Goal: Information Seeking & Learning: Learn about a topic

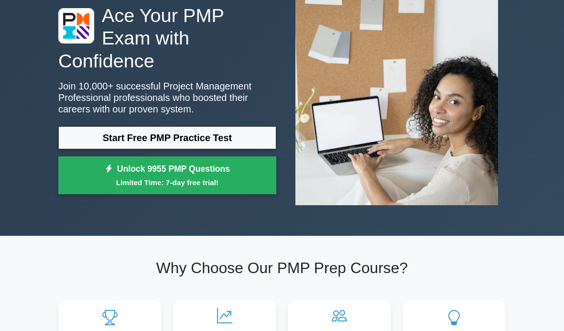
scroll to position [122, 0]
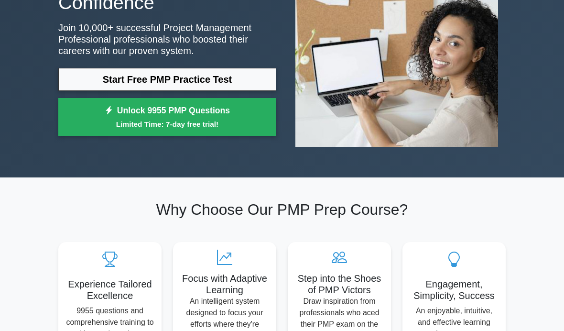
click at [203, 82] on link "Start Free PMP Practice Test" at bounding box center [167, 79] width 218 height 23
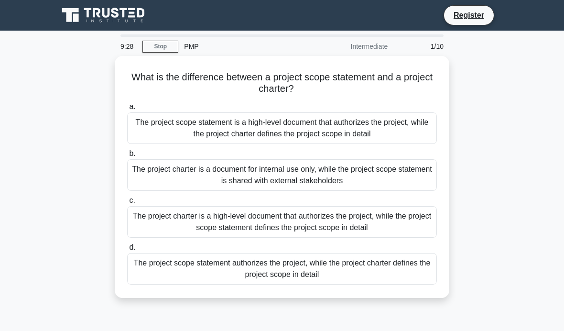
click at [347, 222] on div "The project charter is a high-level document that authorizes the project, while…" at bounding box center [282, 222] width 310 height 32
click at [127, 204] on input "c. The project charter is a high-level document that authorizes the project, wh…" at bounding box center [127, 200] width 0 height 6
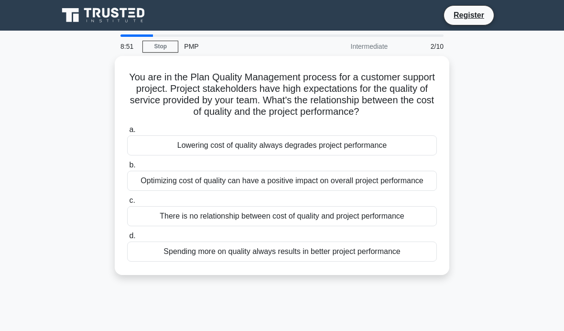
click at [363, 191] on div "Optimizing cost of quality can have a positive impact on overall project perfor…" at bounding box center [282, 181] width 310 height 20
click at [127, 168] on input "b. Optimizing cost of quality can have a positive impact on overall project per…" at bounding box center [127, 165] width 0 height 6
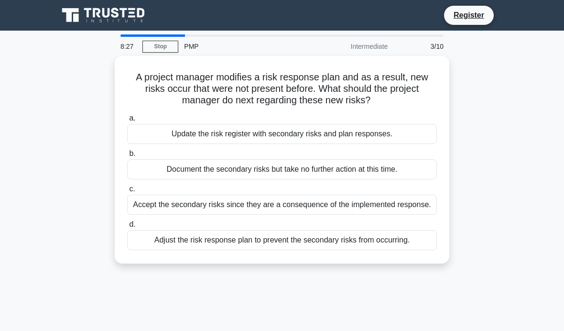
click at [292, 248] on div "Adjust the risk response plan to prevent the secondary risks from occurring." at bounding box center [282, 240] width 310 height 20
click at [127, 228] on input "d. Adjust the risk response plan to prevent the secondary risks from occurring." at bounding box center [127, 224] width 0 height 6
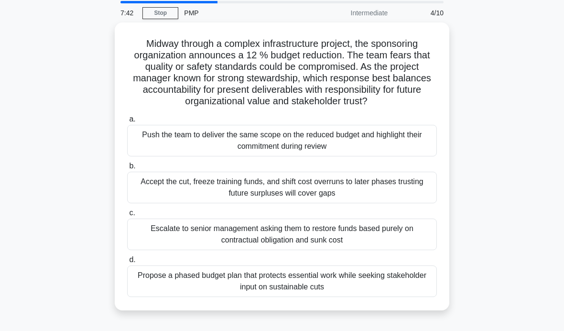
scroll to position [31, 0]
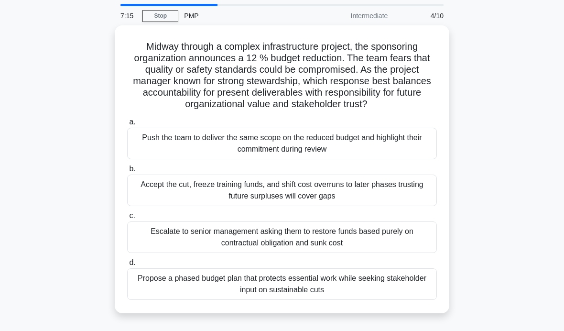
click at [392, 244] on div "Escalate to senior management asking them to restore funds based purely on cont…" at bounding box center [282, 237] width 310 height 32
click at [127, 219] on input "c. Escalate to senior management asking them to restore funds based purely on c…" at bounding box center [127, 216] width 0 height 6
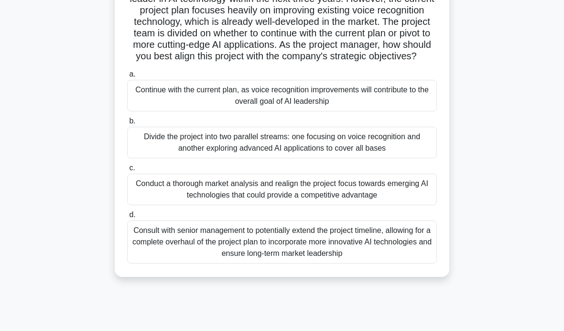
scroll to position [101, 0]
click at [398, 205] on div "Conduct a thorough market analysis and realign the project focus towards emergi…" at bounding box center [282, 190] width 310 height 32
click at [127, 171] on input "c. Conduct a thorough market analysis and realign the project focus towards eme…" at bounding box center [127, 168] width 0 height 6
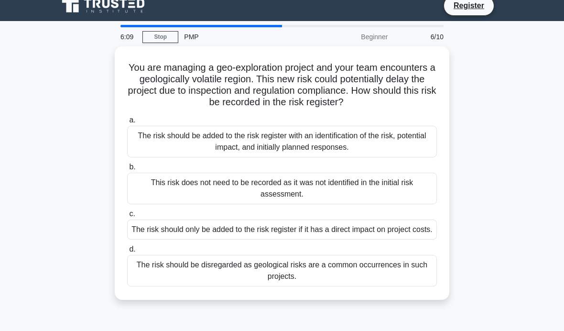
scroll to position [11, 0]
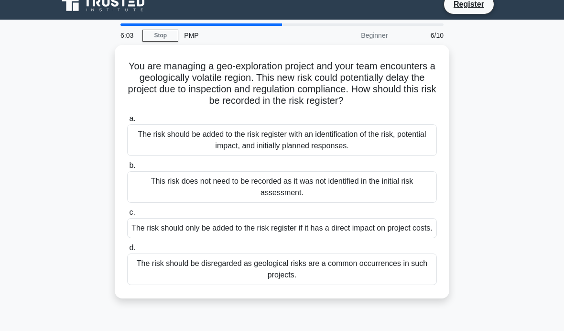
click at [403, 150] on div "The risk should be added to the risk register with an identification of the ris…" at bounding box center [282, 140] width 310 height 32
click at [127, 122] on input "a. The risk should be added to the risk register with an identification of the …" at bounding box center [127, 119] width 0 height 6
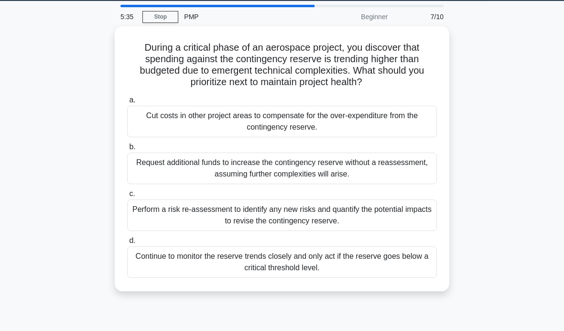
scroll to position [14, 0]
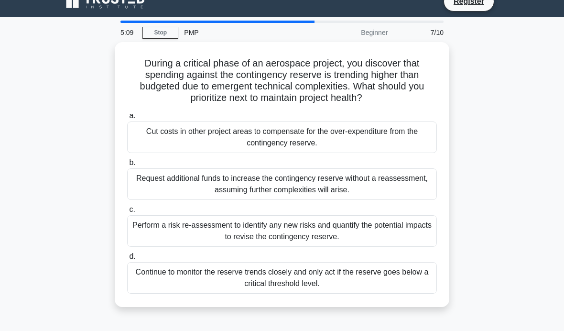
click at [376, 225] on div "Perform a risk re-assessment to identify any new risks and quantify the potenti…" at bounding box center [282, 231] width 310 height 32
click at [127, 213] on input "c. Perform a risk re-assessment to identify any new risks and quantify the pote…" at bounding box center [127, 210] width 0 height 6
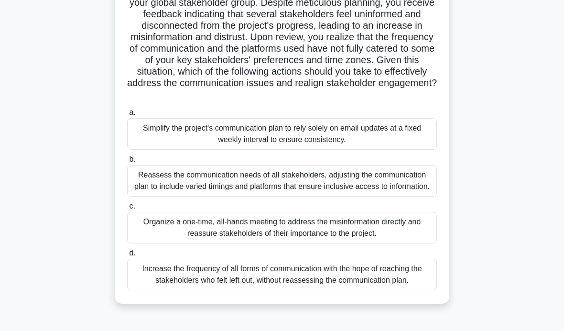
scroll to position [132, 0]
click at [328, 195] on div "Reassess the communication needs of all stakeholders, adjusting the communicati…" at bounding box center [282, 181] width 310 height 32
click at [127, 163] on input "b. Reassess the communication needs of all stakeholders, adjusting the communic…" at bounding box center [127, 159] width 0 height 6
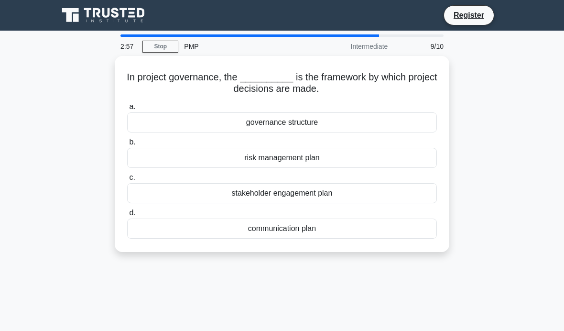
scroll to position [6, 0]
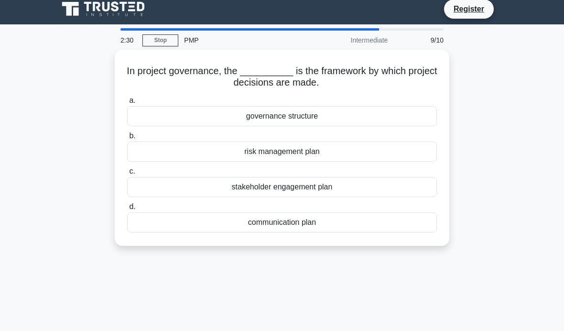
click at [305, 117] on div "governance structure" at bounding box center [282, 116] width 310 height 20
click at [127, 104] on input "a. governance structure" at bounding box center [127, 101] width 0 height 6
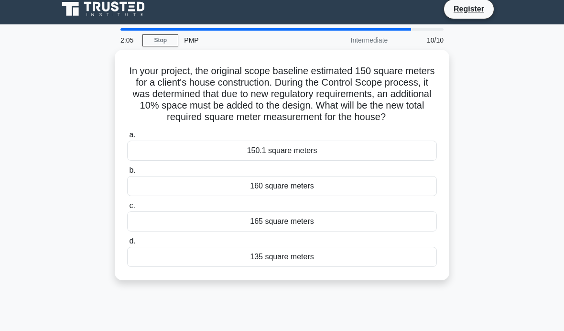
click at [315, 230] on div "165 square meters" at bounding box center [282, 221] width 310 height 20
click at [127, 209] on input "c. 165 square meters" at bounding box center [127, 206] width 0 height 6
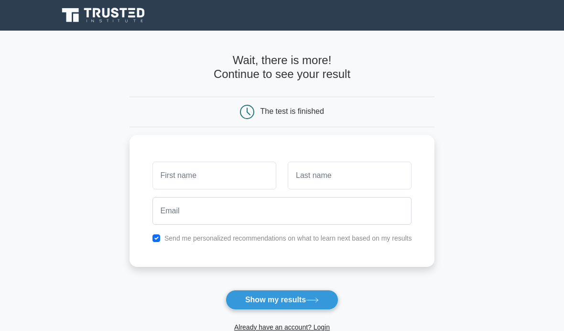
click at [310, 298] on icon at bounding box center [312, 299] width 13 height 5
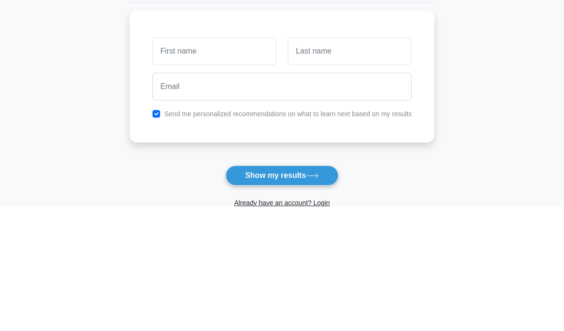
click at [499, 55] on main "Wait, there is more! Continue to see your result The test is finished and the" at bounding box center [282, 203] width 564 height 344
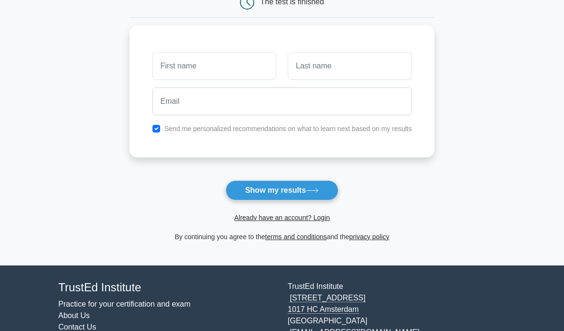
scroll to position [109, 0]
